Goal: Find specific page/section: Find specific page/section

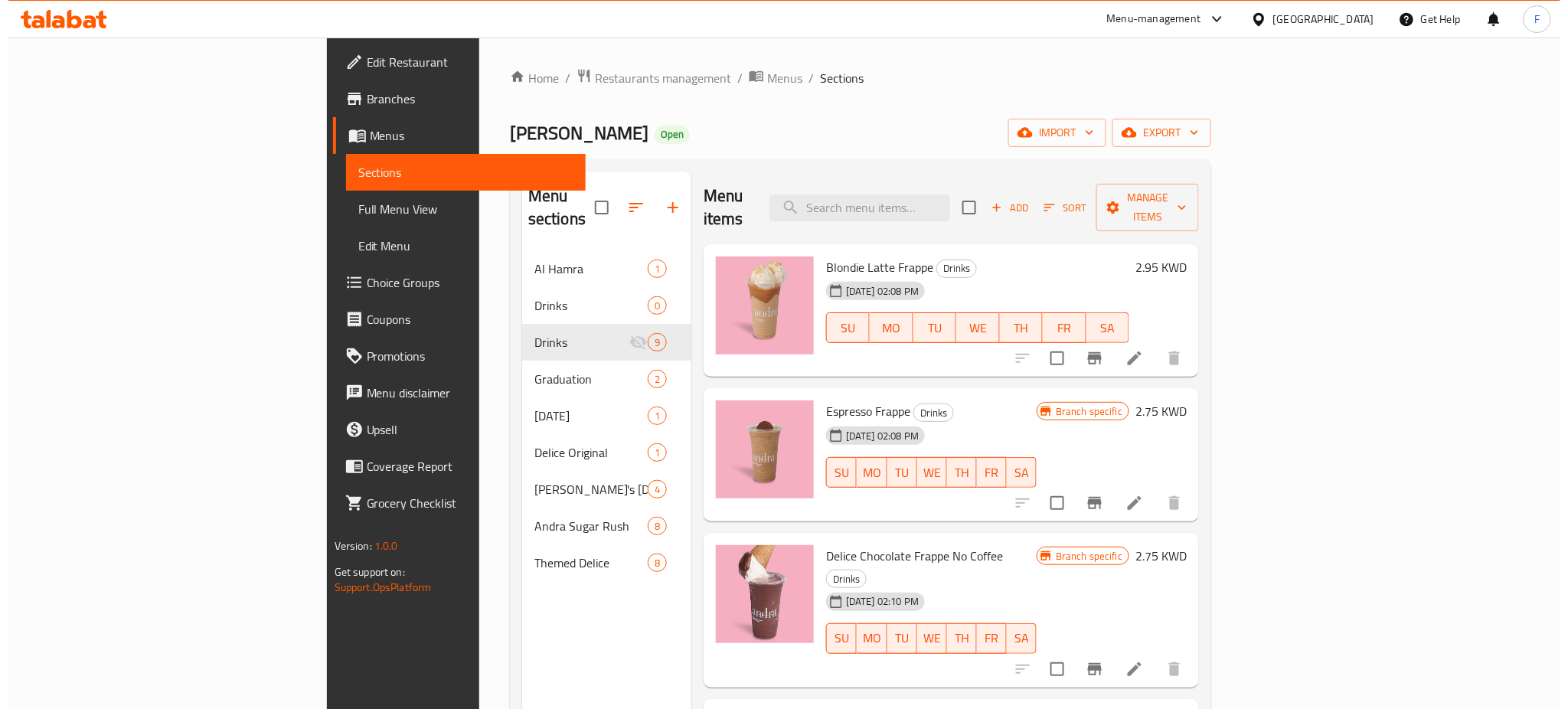
scroll to position [651, 0]
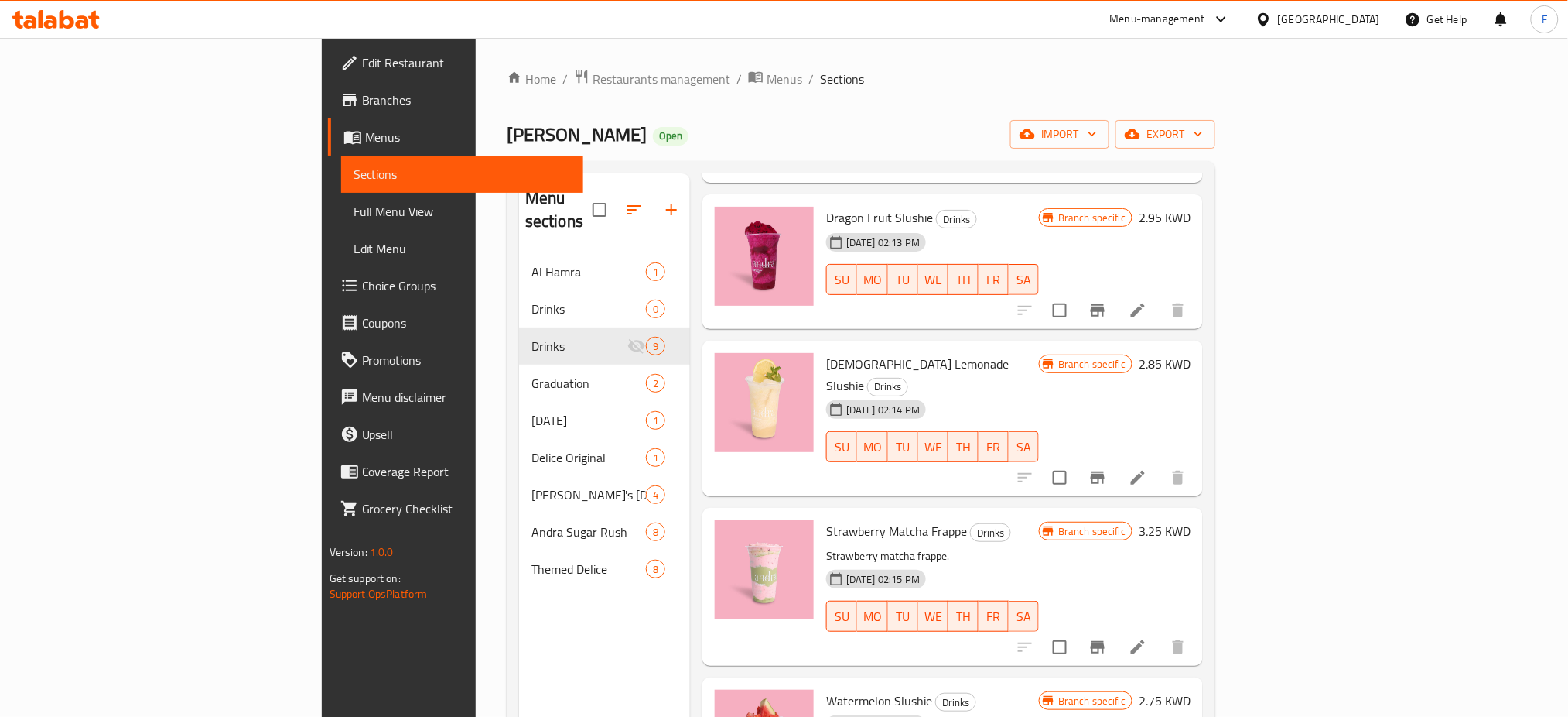
click at [593, 78] on span "Restaurants management" at bounding box center [661, 79] width 138 height 18
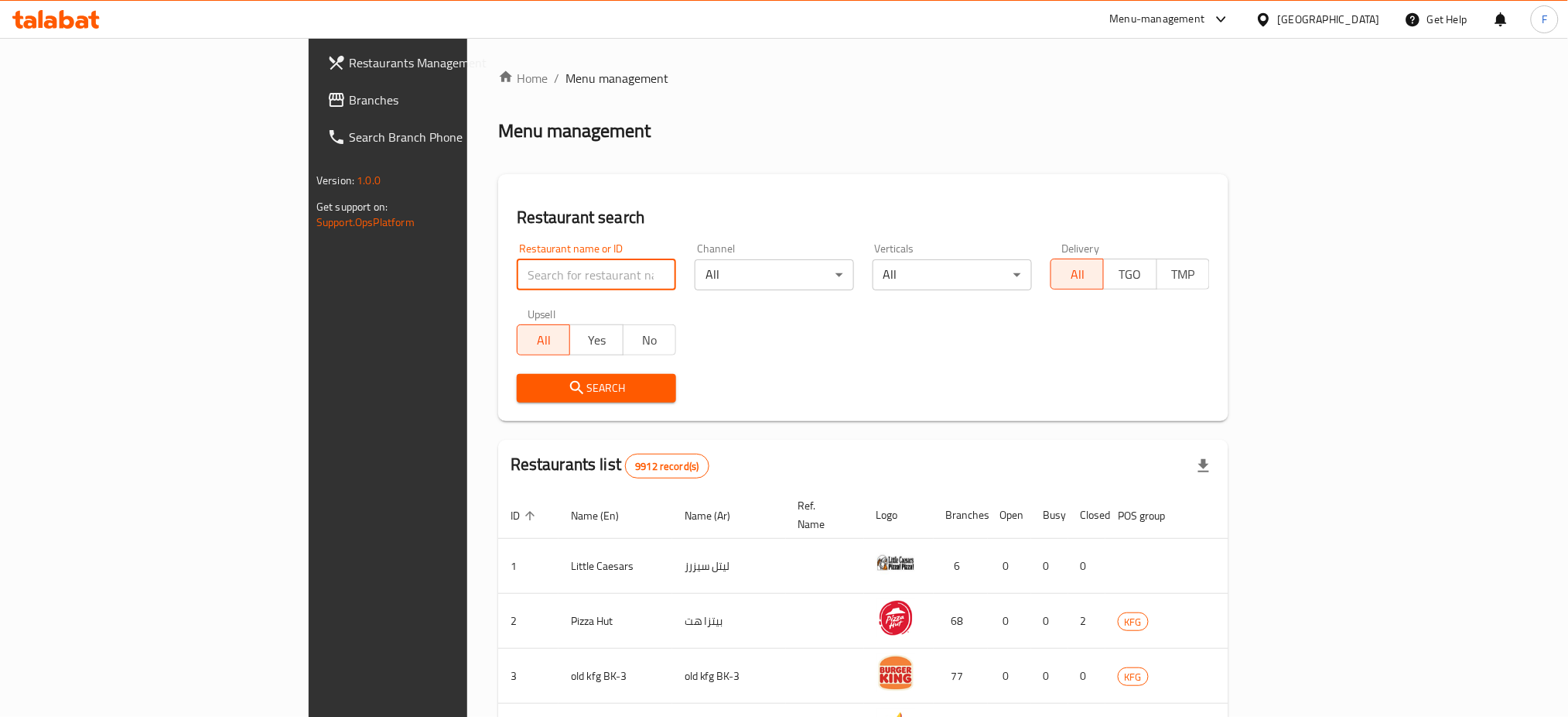
click at [517, 268] on input "search" at bounding box center [596, 275] width 159 height 31
type input "DAR HAM"
click button "Search" at bounding box center [596, 388] width 159 height 28
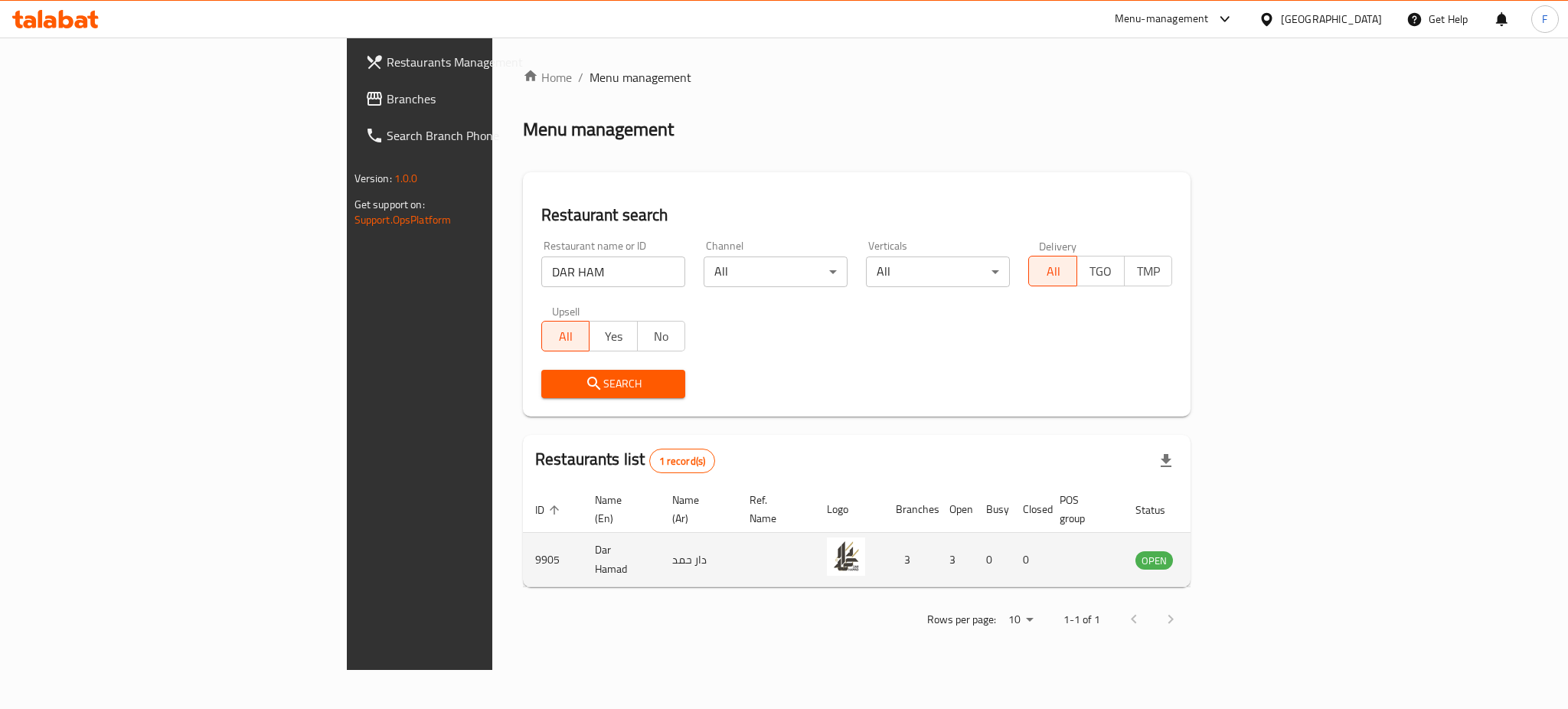
click at [523, 550] on td "9905" at bounding box center [552, 560] width 60 height 55
copy td "9905"
click at [1233, 554] on icon "enhanced table" at bounding box center [1225, 561] width 17 height 13
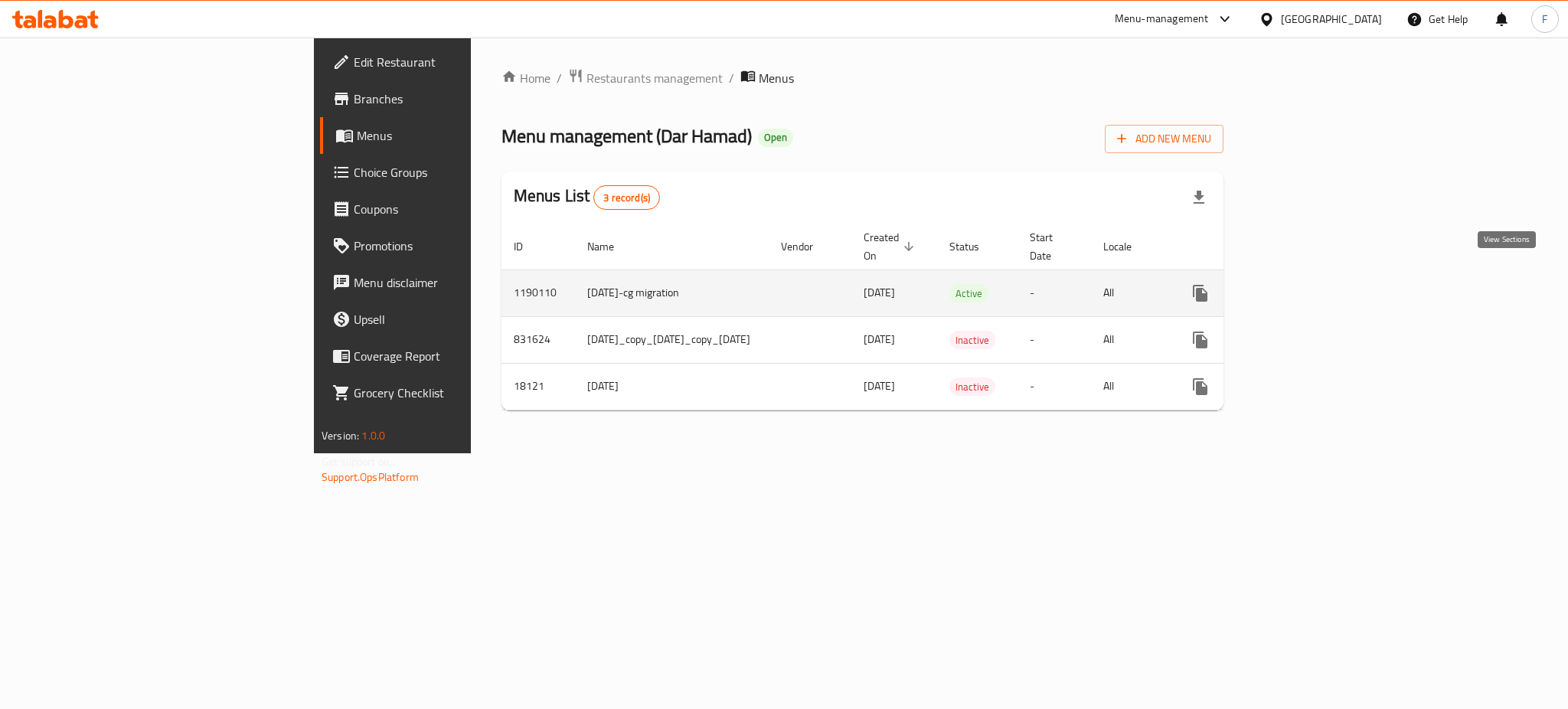
click at [1318, 287] on icon "enhanced table" at bounding box center [1310, 293] width 14 height 14
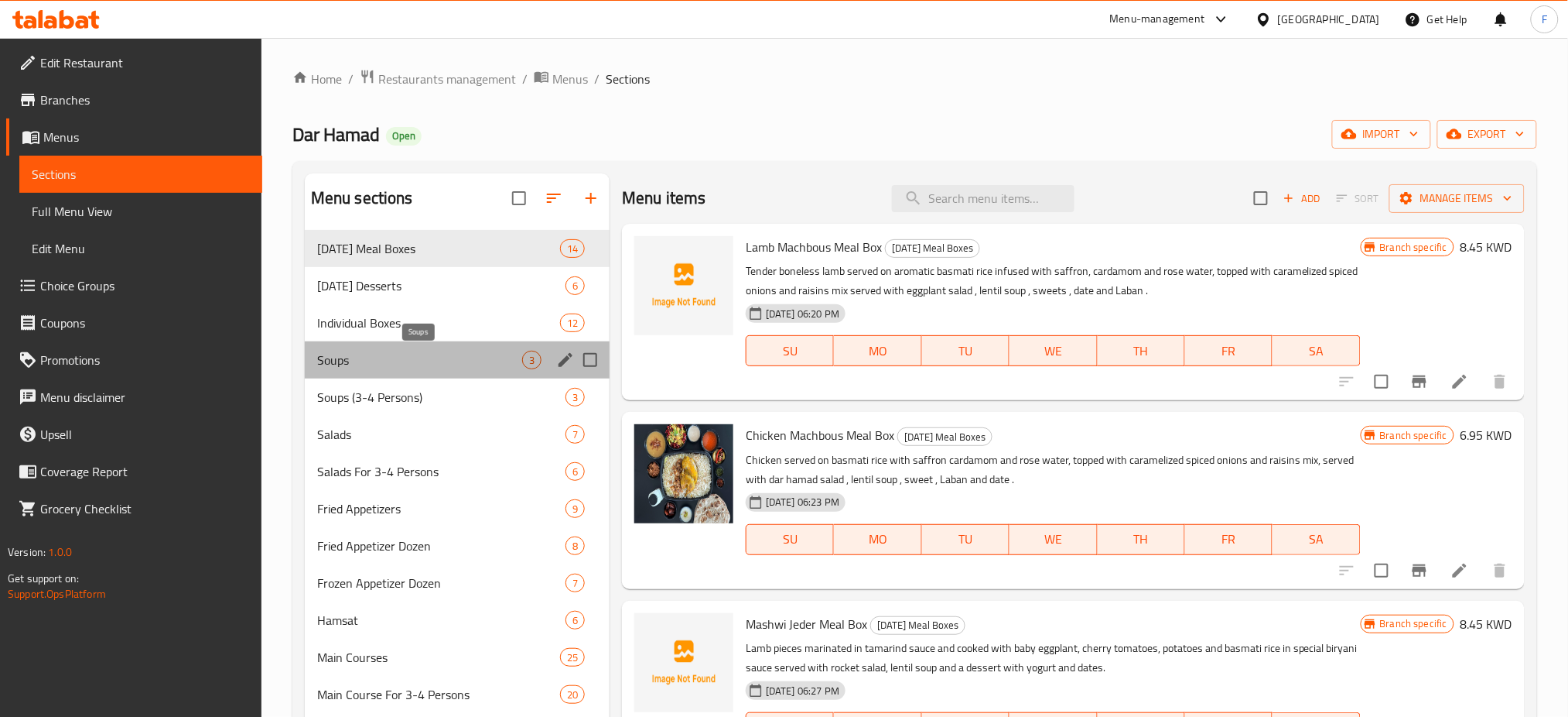
click at [376, 365] on span "Soups" at bounding box center [419, 360] width 205 height 18
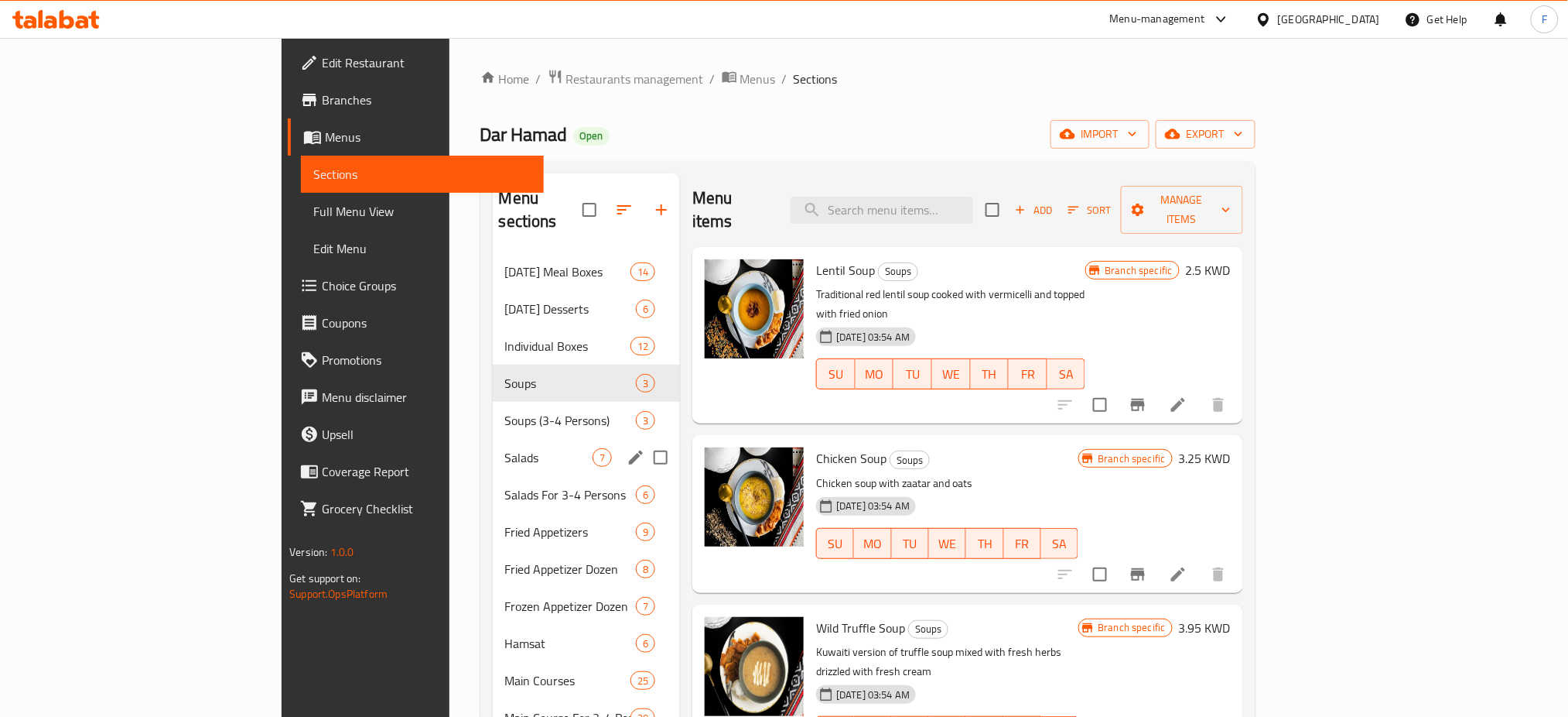
click at [493, 439] on div "Salads 7" at bounding box center [587, 457] width 188 height 37
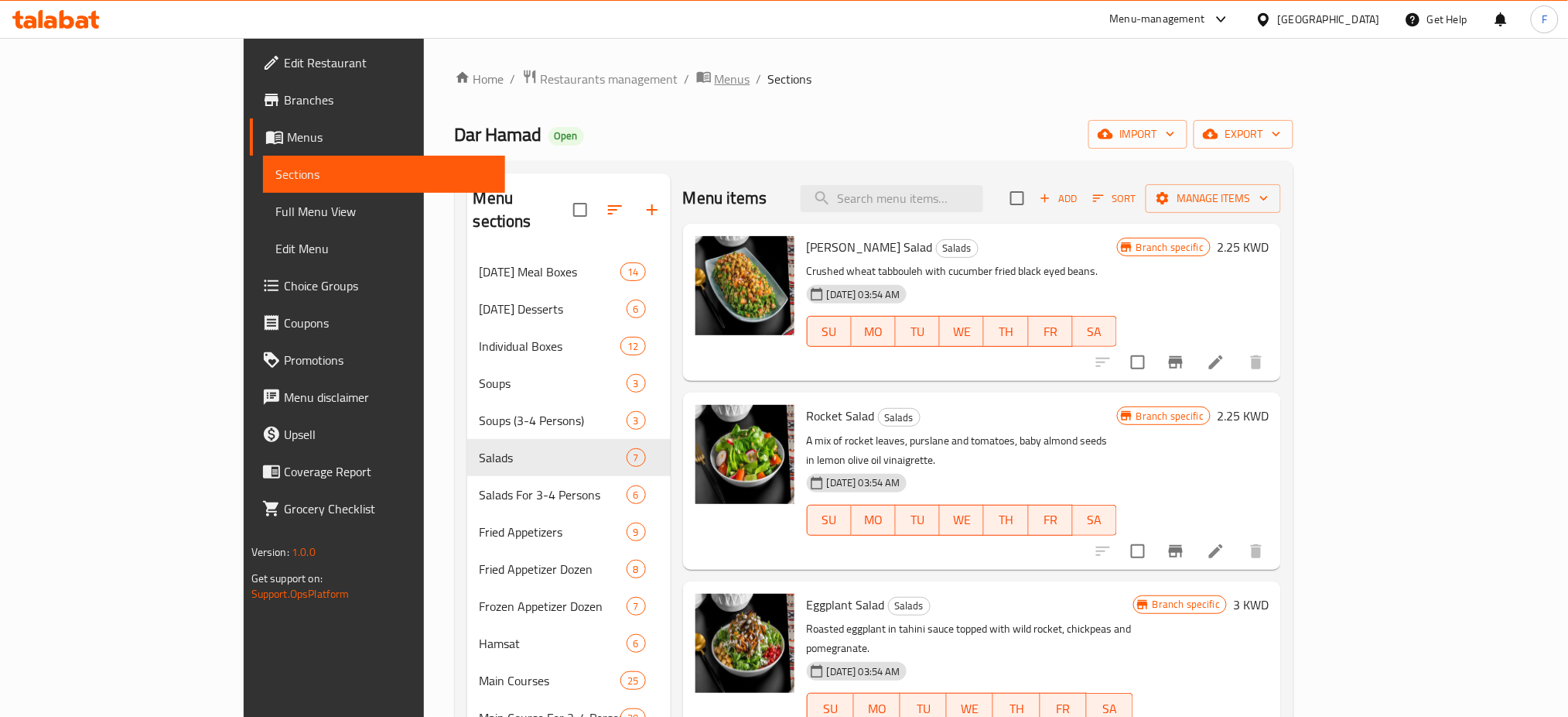
click at [715, 75] on span "Menus" at bounding box center [733, 79] width 36 height 18
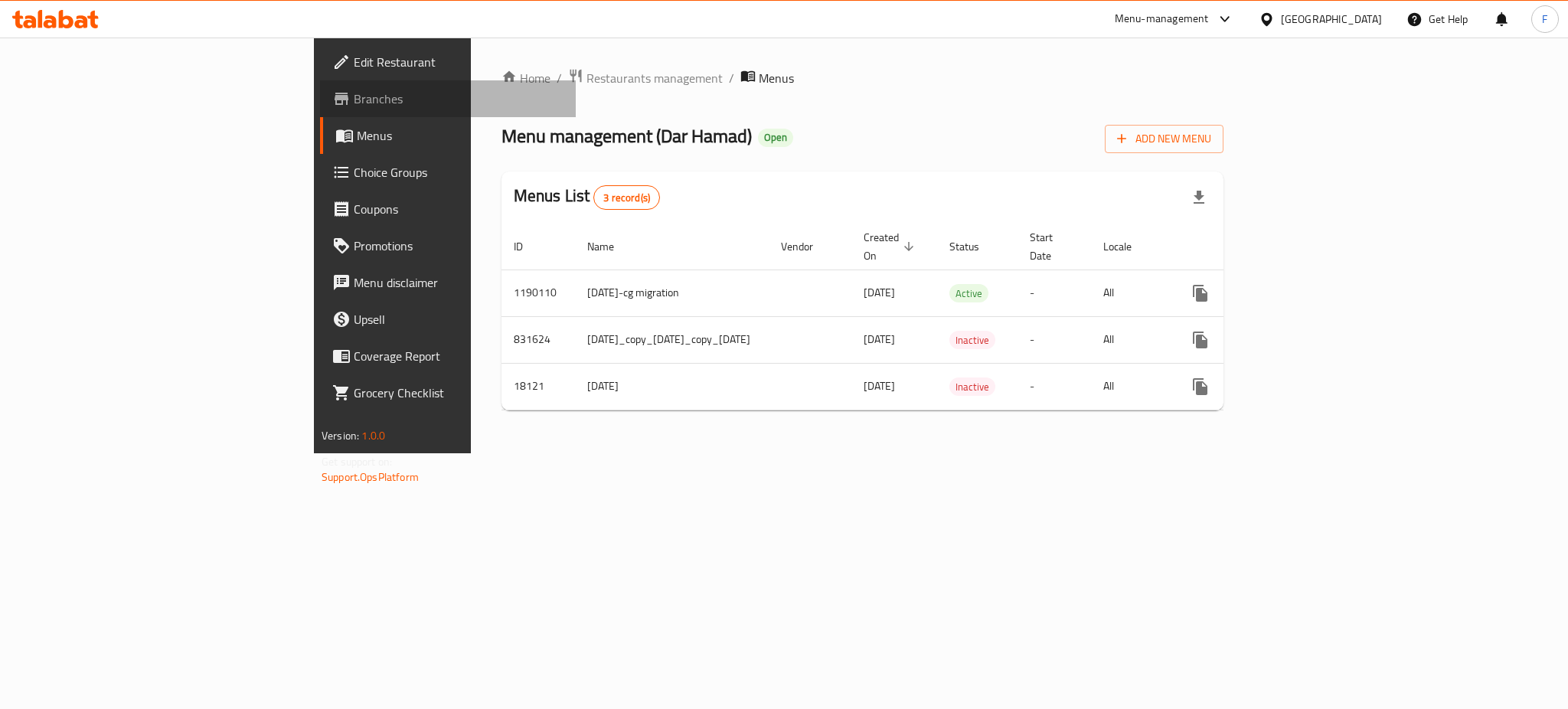
click at [354, 106] on span "Branches" at bounding box center [458, 99] width 210 height 18
